Goal: Transaction & Acquisition: Purchase product/service

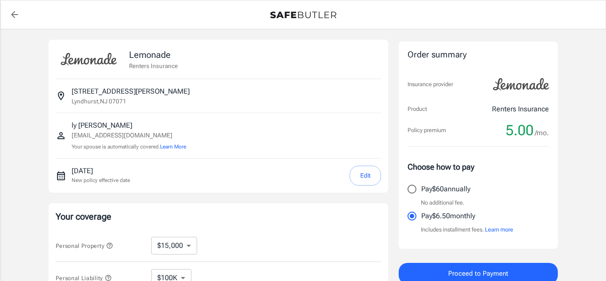
select select "15000"
select select "500"
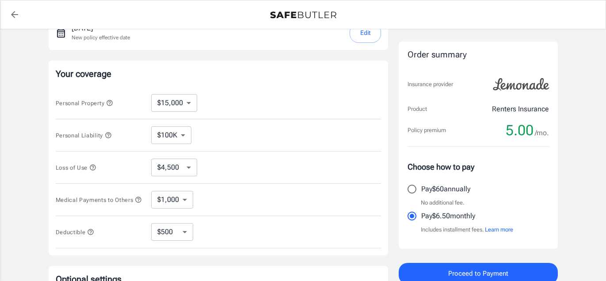
scroll to position [143, 0]
click at [189, 103] on select "$10,000 $15,000 $20,000 $25,000 $30,000 $40,000 $50,000 $100K $150K $200K $250K" at bounding box center [174, 103] width 46 height 18
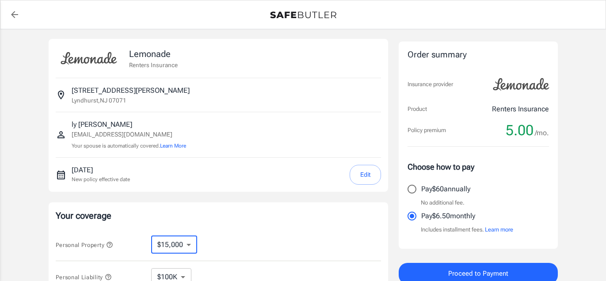
scroll to position [0, 0]
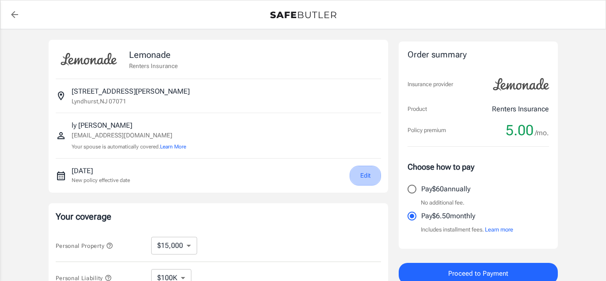
click at [364, 175] on button "Edit" at bounding box center [365, 176] width 31 height 20
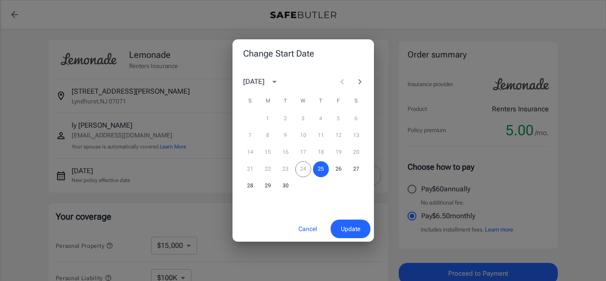
click at [304, 231] on button "Cancel" at bounding box center [307, 229] width 39 height 19
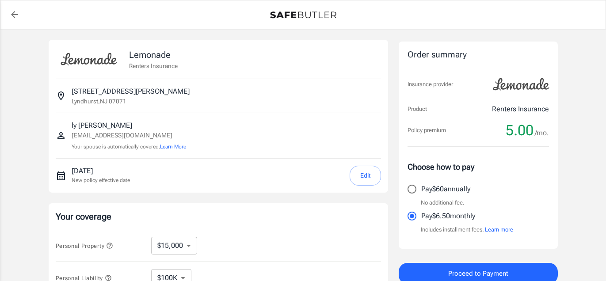
click at [510, 232] on button "Learn more" at bounding box center [499, 229] width 28 height 9
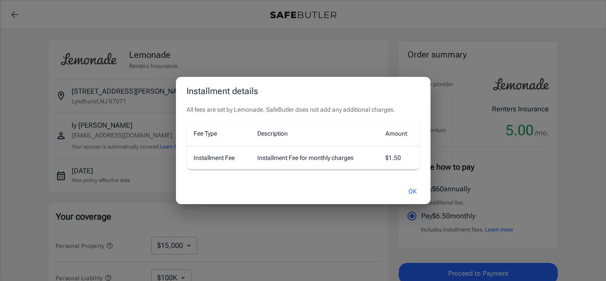
click at [413, 191] on button "OK" at bounding box center [412, 191] width 29 height 19
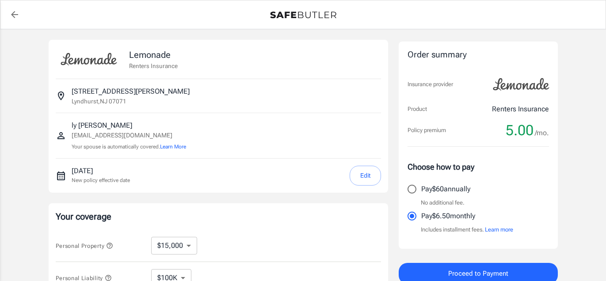
click at [413, 190] on input "Pay $60 annually" at bounding box center [412, 189] width 19 height 19
radio input "true"
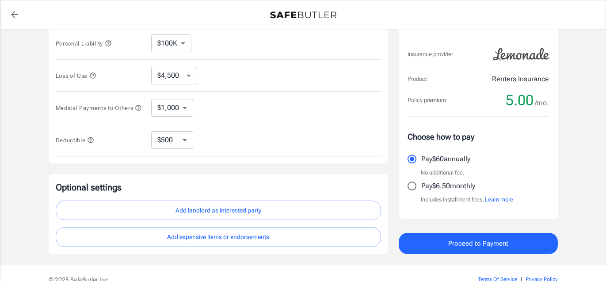
scroll to position [281, 0]
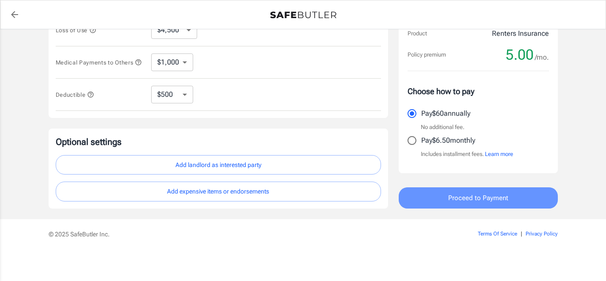
click at [488, 203] on span "Proceed to Payment" at bounding box center [478, 197] width 60 height 11
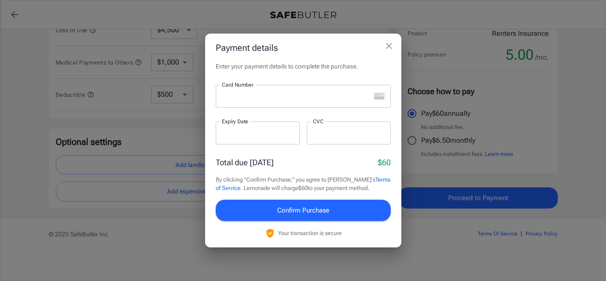
click at [252, 87] on label "Card Number" at bounding box center [237, 85] width 31 height 8
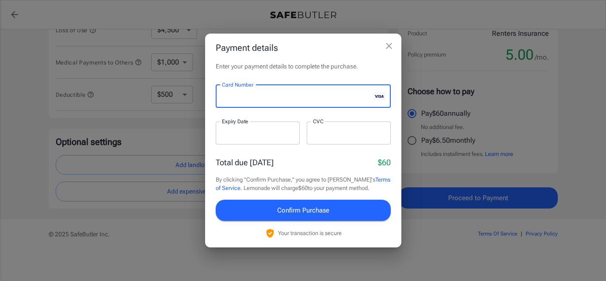
click at [247, 138] on div at bounding box center [258, 133] width 84 height 23
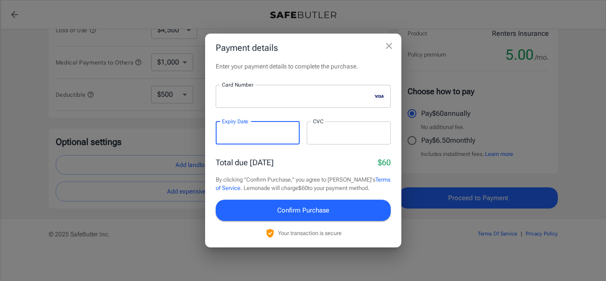
click at [333, 137] on div at bounding box center [349, 133] width 84 height 23
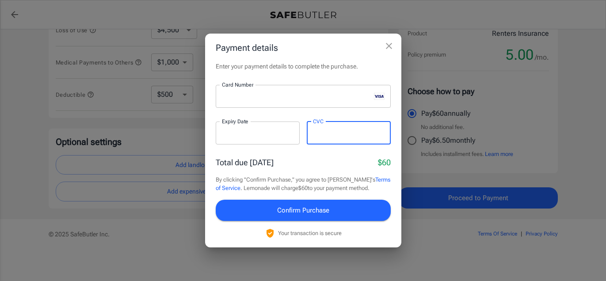
click at [315, 215] on span "Confirm Purchase" at bounding box center [303, 210] width 52 height 11
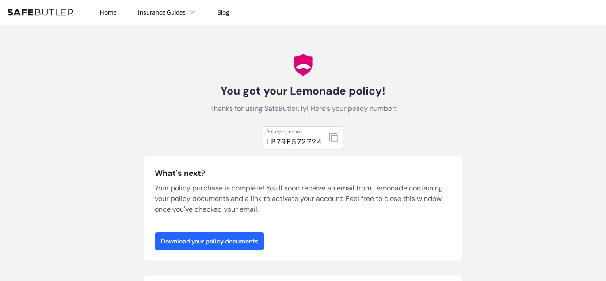
click at [221, 242] on link "Download your policy documents" at bounding box center [210, 241] width 110 height 18
